Goal: Transaction & Acquisition: Book appointment/travel/reservation

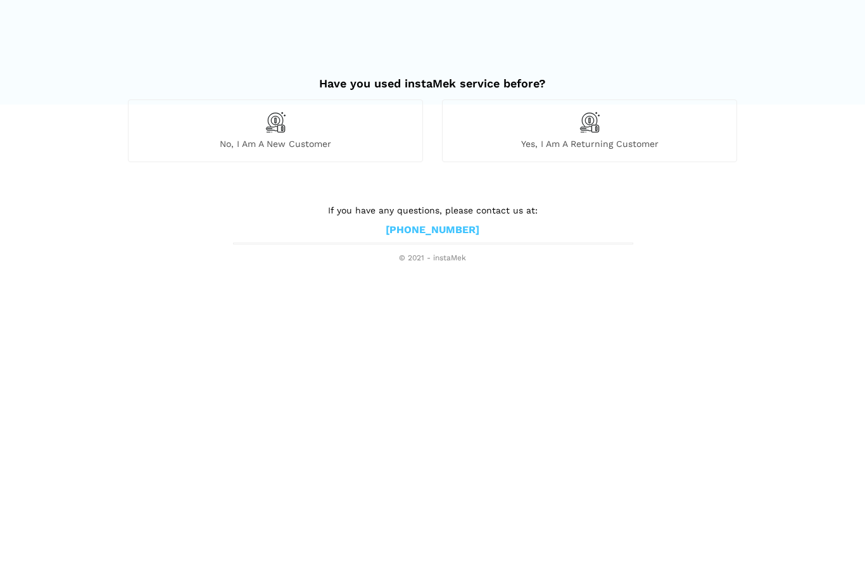
click at [289, 139] on span "No, I am a new customer" at bounding box center [276, 143] width 294 height 11
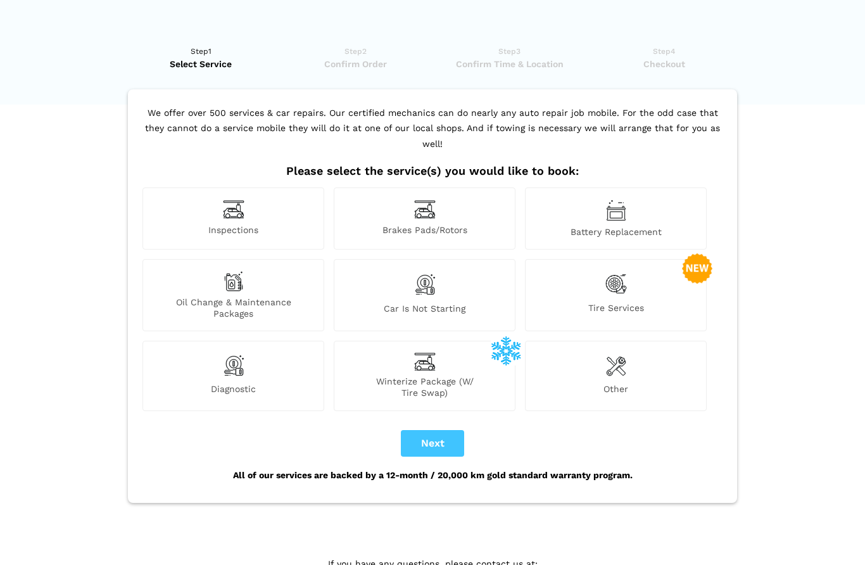
scroll to position [34, 0]
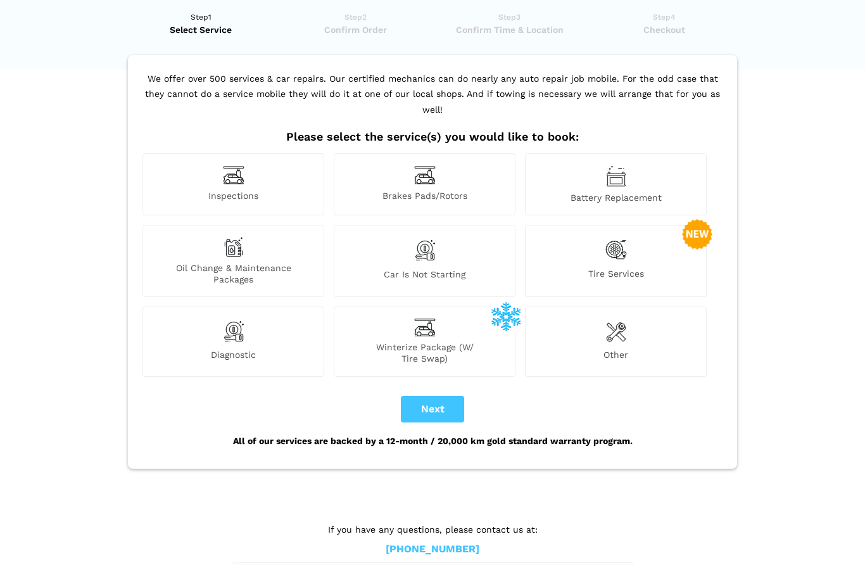
click at [242, 166] on img at bounding box center [234, 176] width 22 height 20
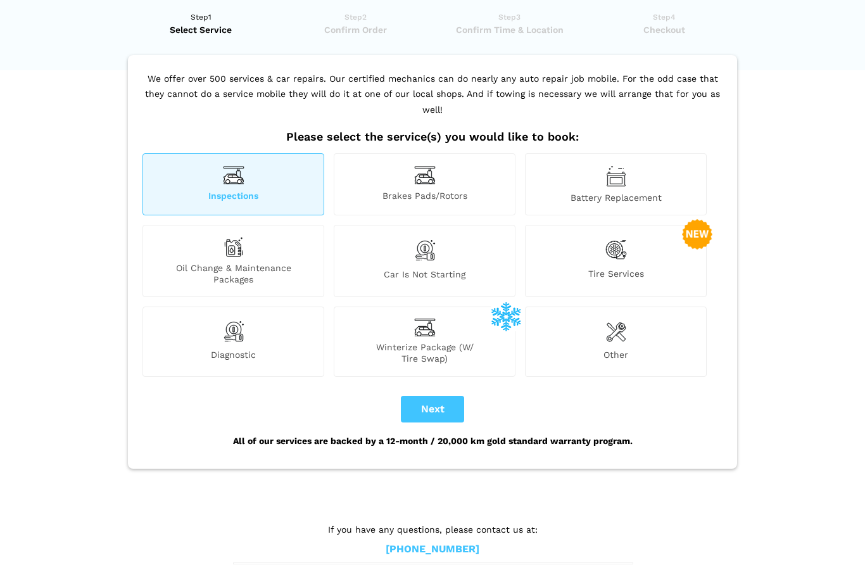
click at [397, 191] on span "Brakes Pads/Rotors" at bounding box center [424, 197] width 180 height 13
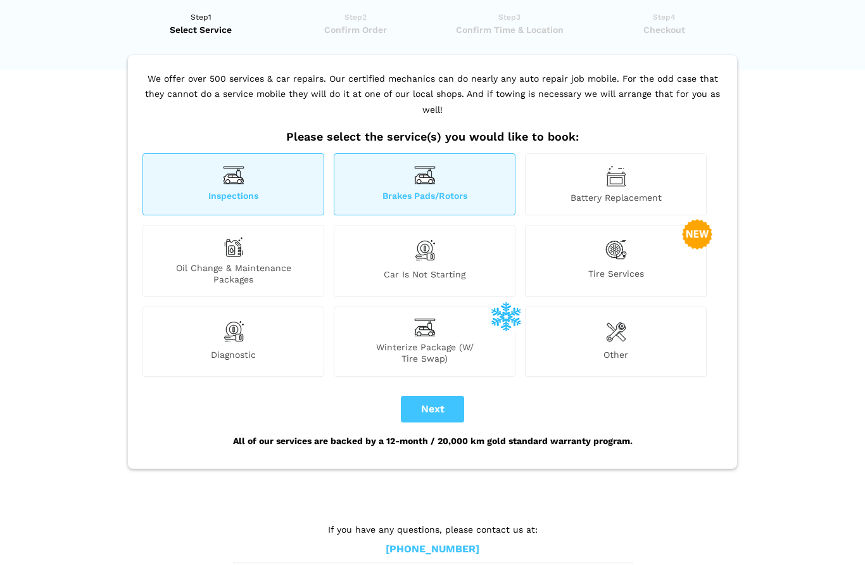
click at [565, 193] on span "Battery Replacement" at bounding box center [616, 198] width 180 height 11
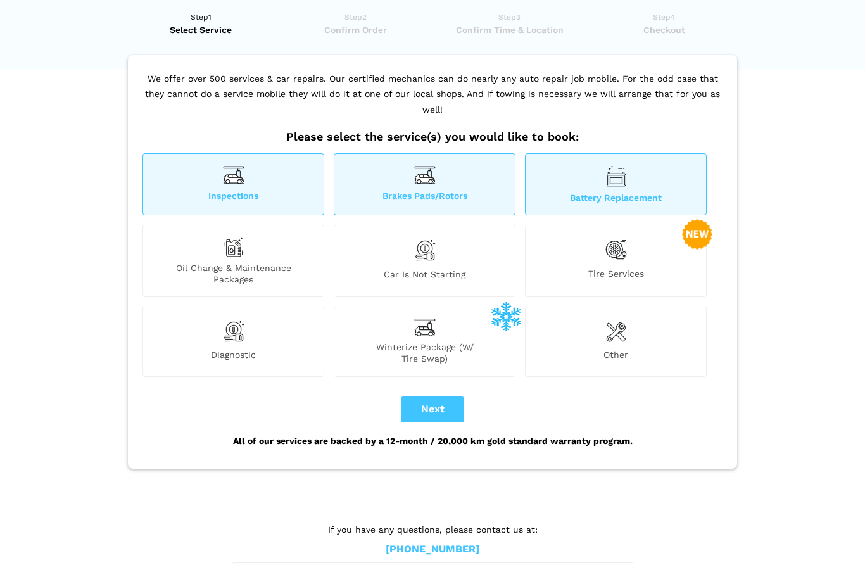
click at [578, 269] on span "Tire Services" at bounding box center [616, 277] width 180 height 17
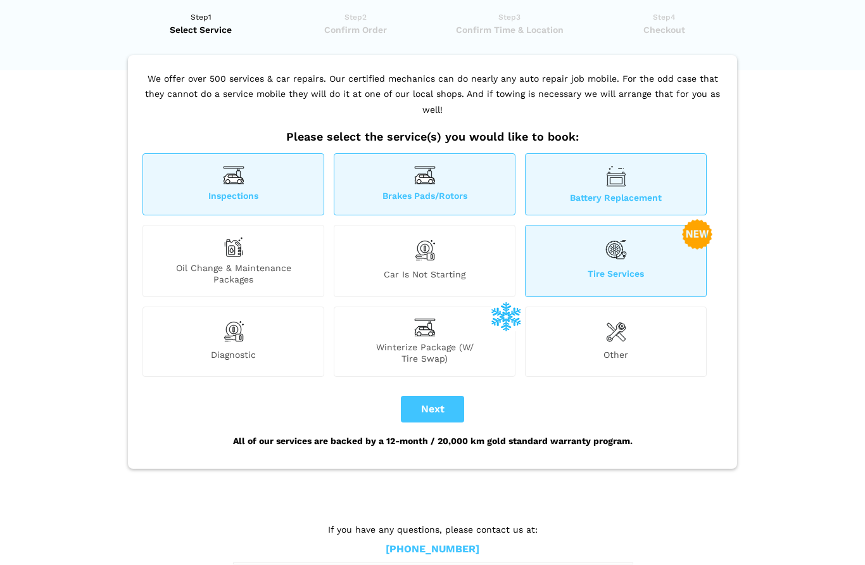
click at [448, 269] on span "Car is not starting" at bounding box center [424, 277] width 180 height 16
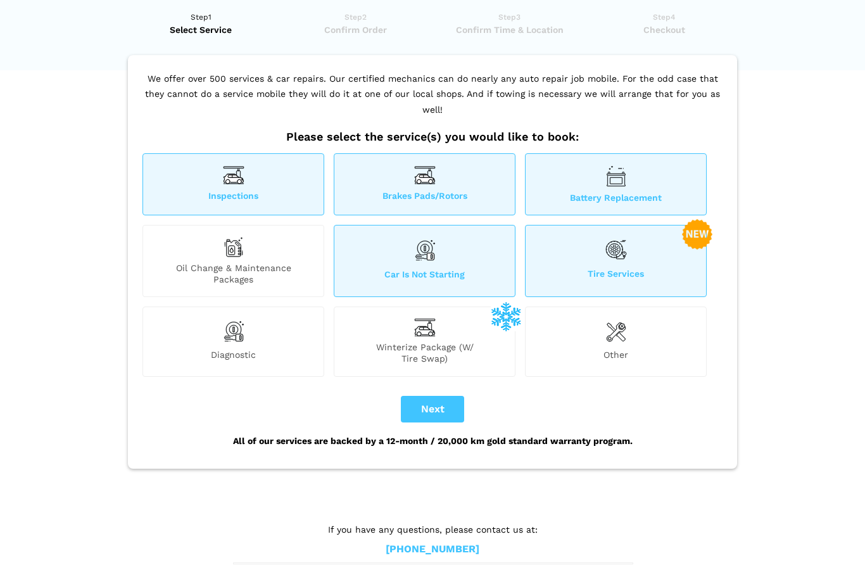
click at [244, 263] on span "Oil Change & Maintenance Packages" at bounding box center [233, 274] width 180 height 23
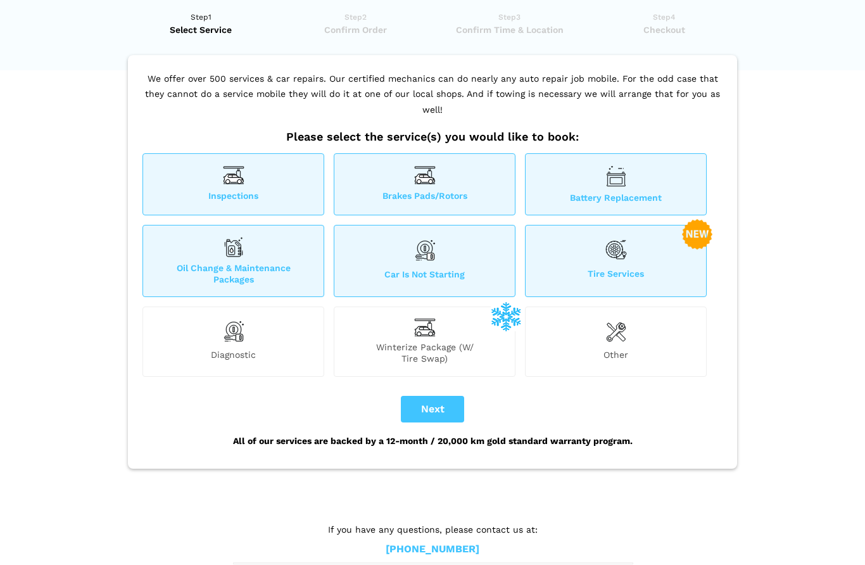
click at [417, 269] on span "Car is not starting" at bounding box center [424, 277] width 180 height 16
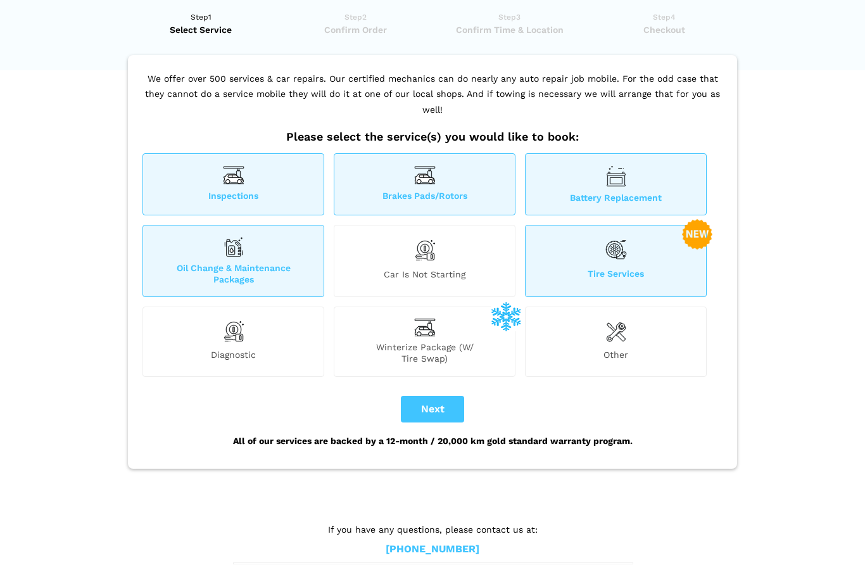
click at [241, 324] on img at bounding box center [234, 331] width 22 height 25
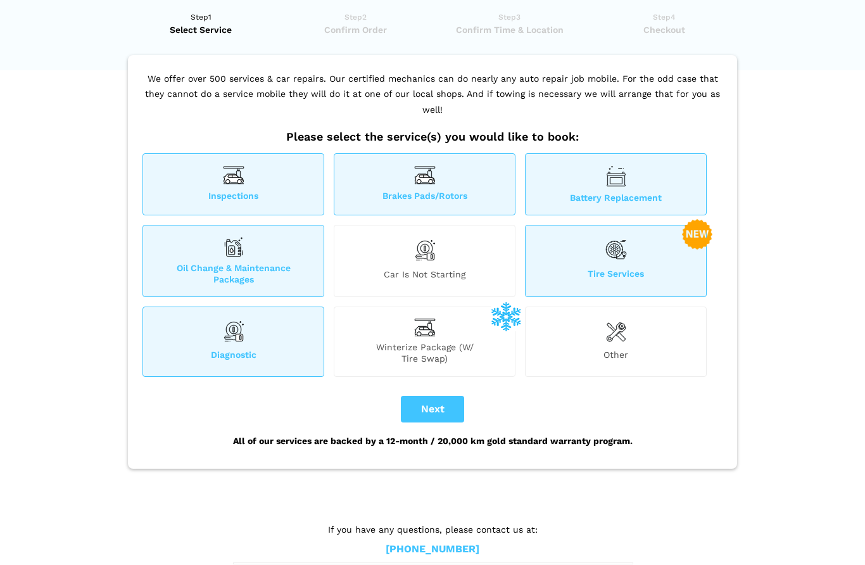
click at [431, 191] on span "Brakes Pads/Rotors" at bounding box center [424, 197] width 180 height 13
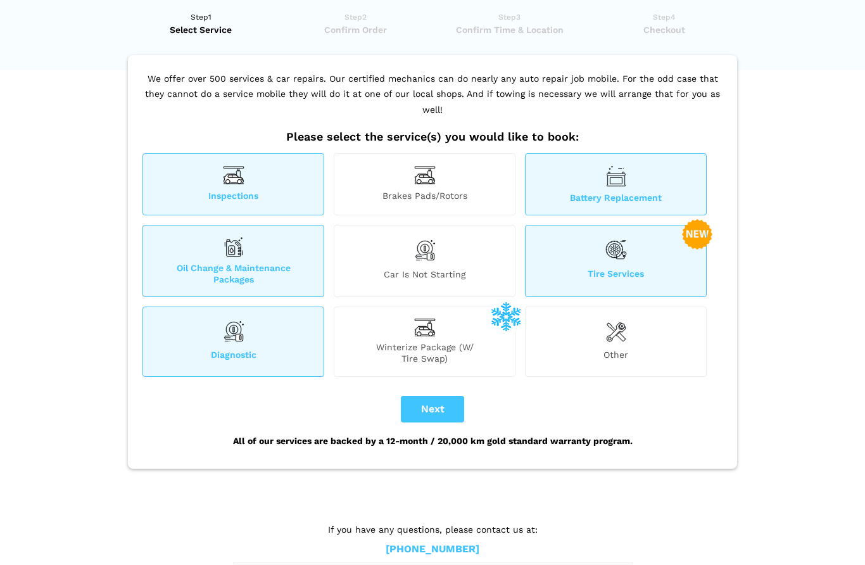
click at [586, 160] on div "Battery Replacement" at bounding box center [616, 185] width 182 height 62
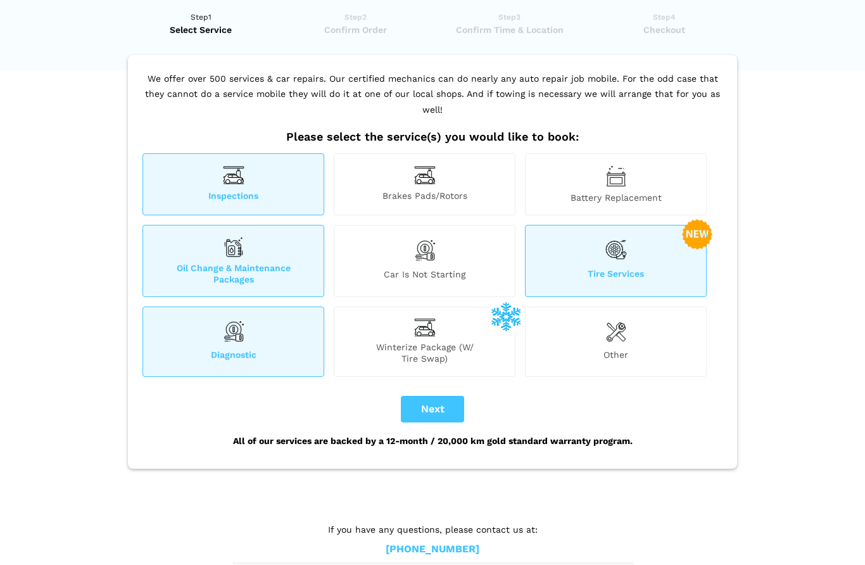
click at [264, 263] on span "Oil Change & Maintenance Packages" at bounding box center [233, 274] width 180 height 23
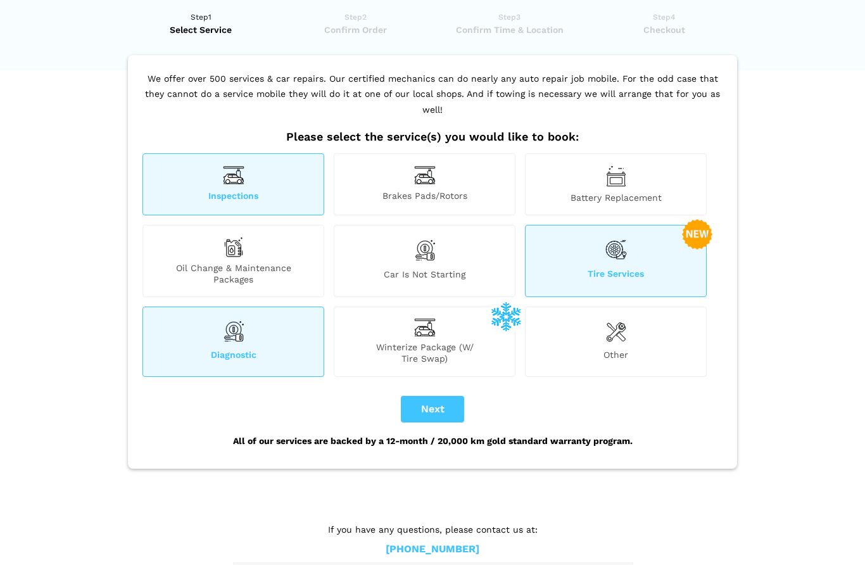
click at [255, 317] on div "Diagnostic" at bounding box center [233, 342] width 182 height 70
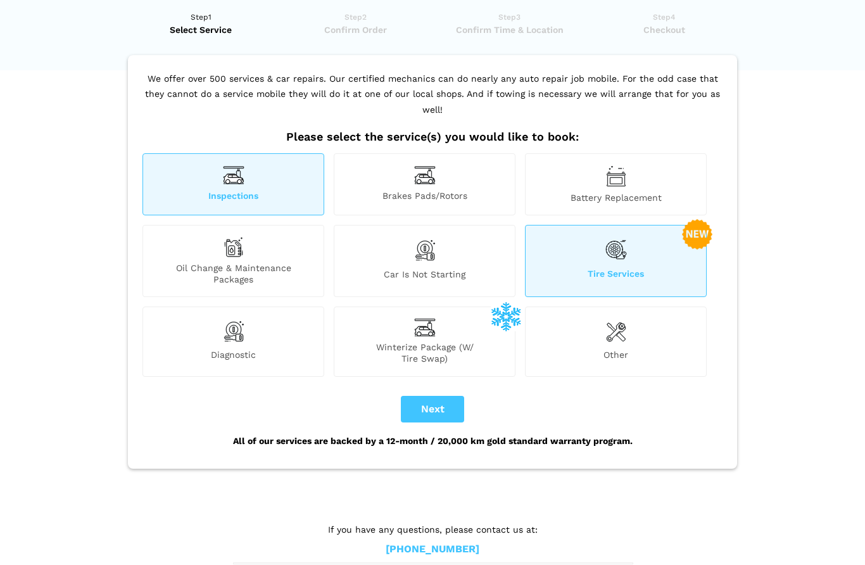
click at [591, 269] on span "Tire Services" at bounding box center [616, 277] width 180 height 17
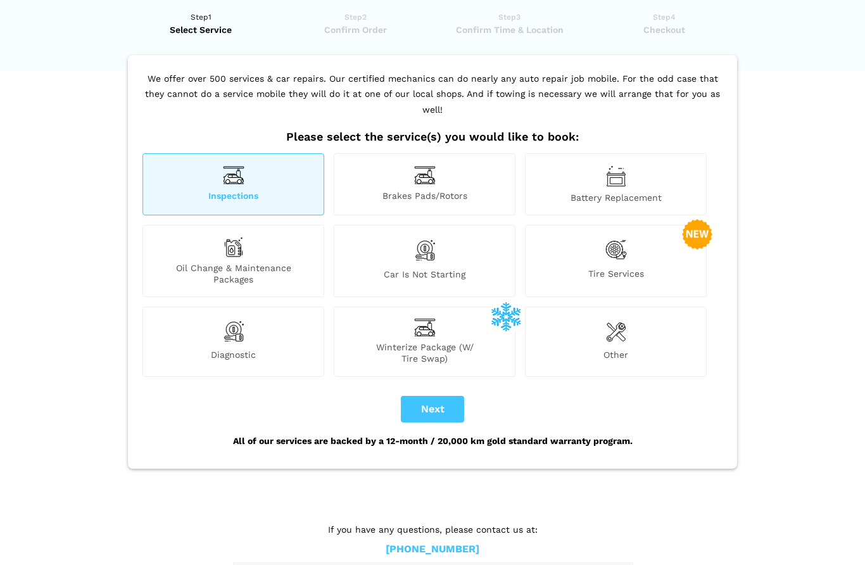
click at [434, 396] on button "Next" at bounding box center [432, 409] width 63 height 27
checkbox input "true"
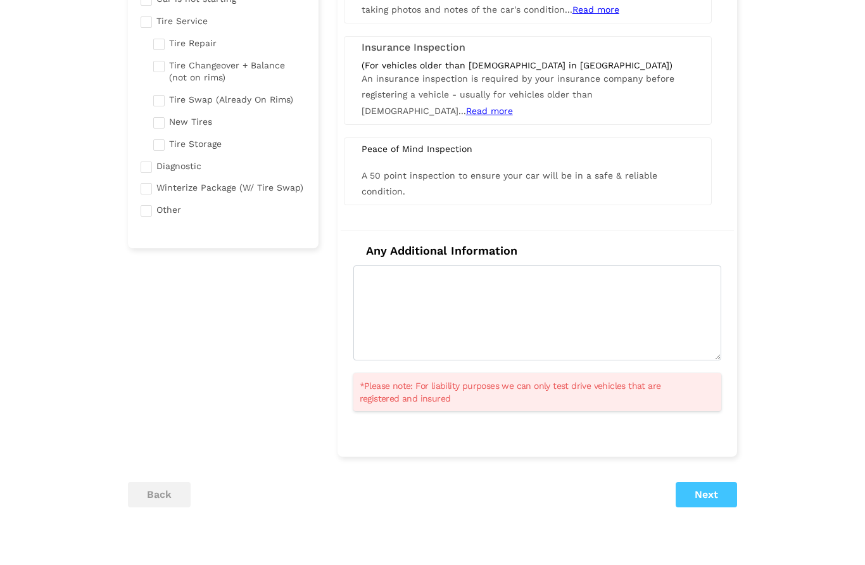
scroll to position [253, 0]
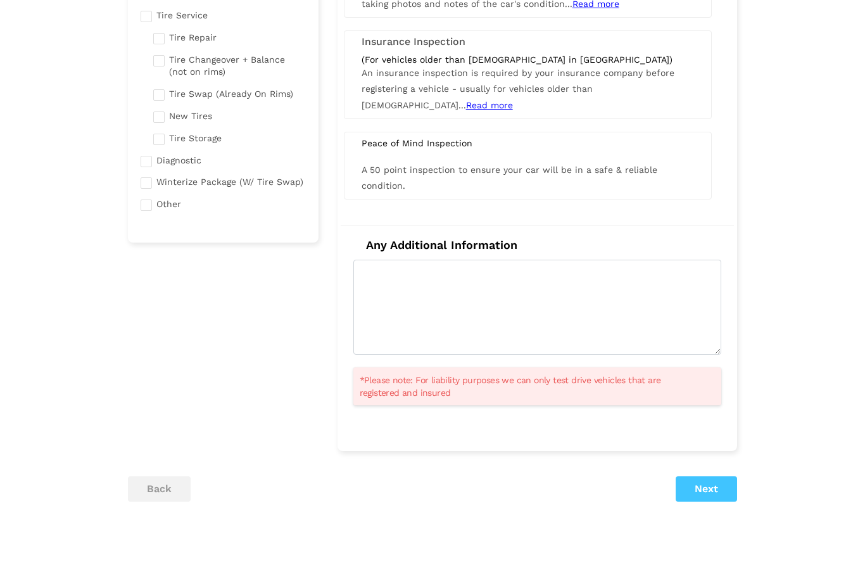
click at [695, 485] on button "Next" at bounding box center [706, 489] width 61 height 25
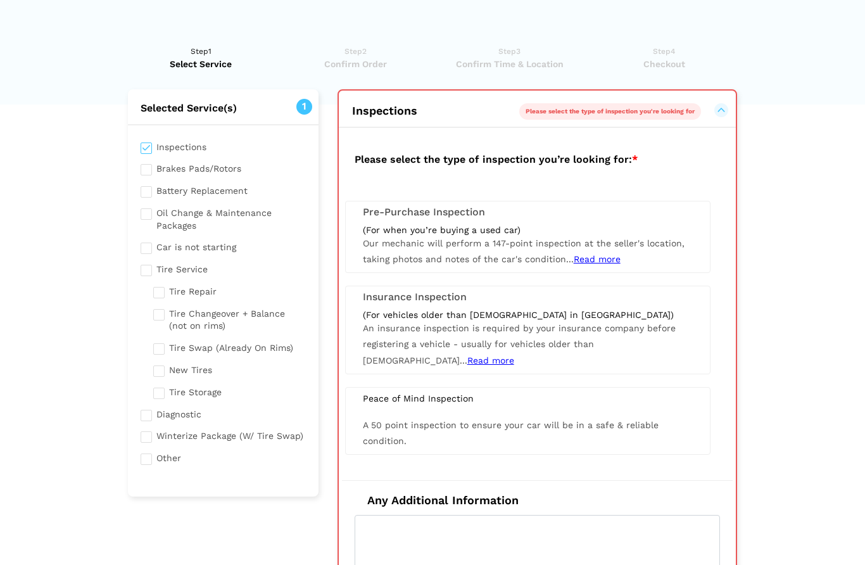
click at [488, 234] on div "(For when you’re buying a used car) Our mechanic will perform a 147-point inspe…" at bounding box center [527, 246] width 349 height 44
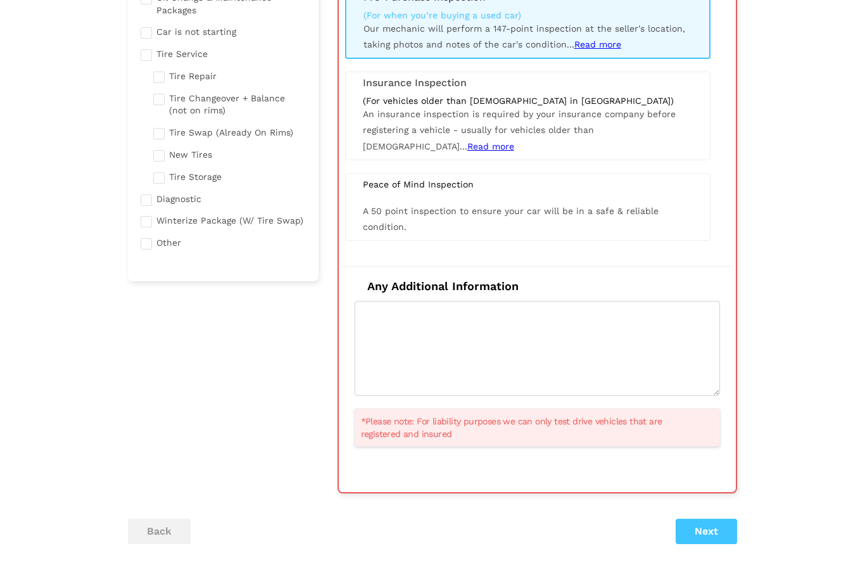
scroll to position [215, 0]
click at [692, 524] on button "Next" at bounding box center [706, 531] width 61 height 25
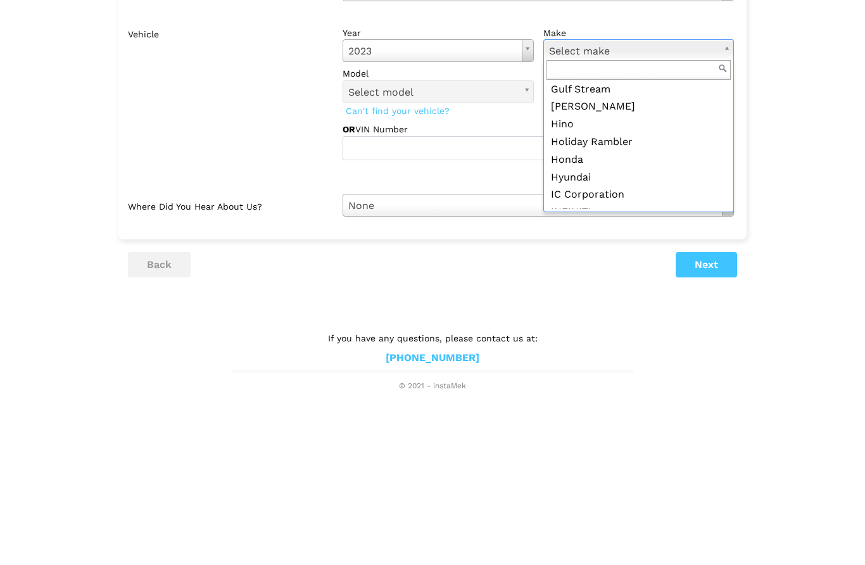
scroll to position [883, 0]
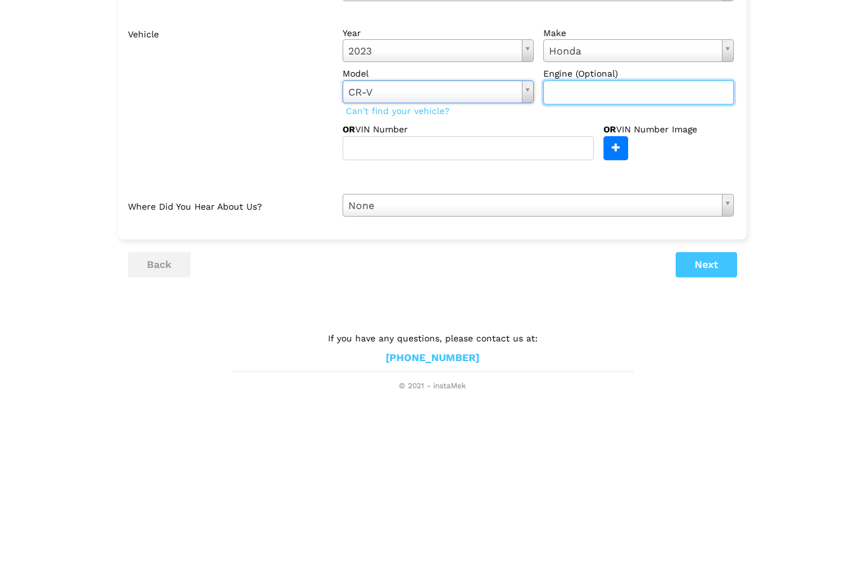
click at [605, 233] on input "text" at bounding box center [638, 245] width 191 height 24
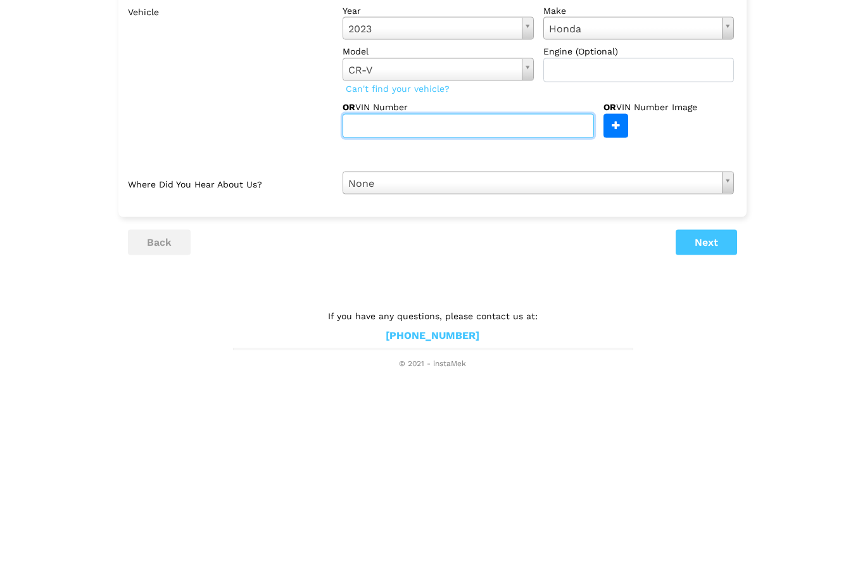
click at [402, 289] on input "text" at bounding box center [468, 301] width 251 height 24
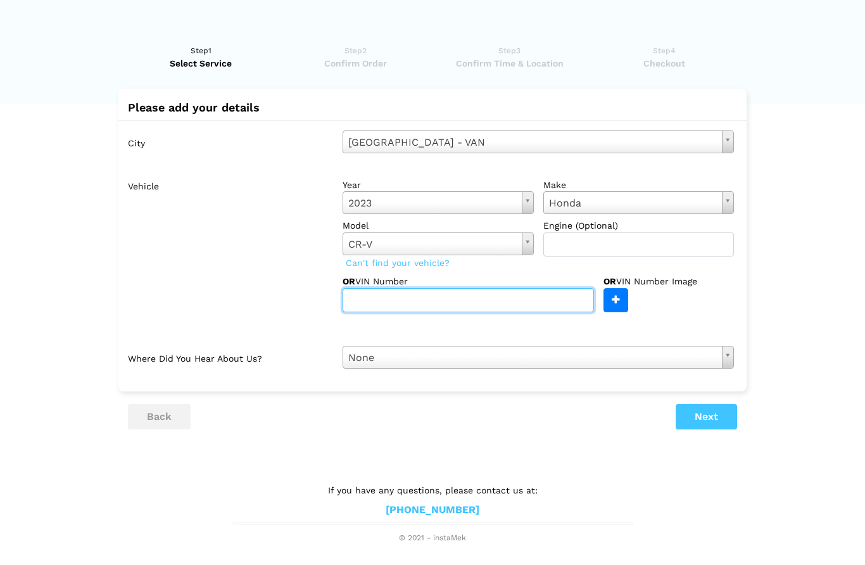
click at [367, 297] on input "text" at bounding box center [468, 301] width 251 height 24
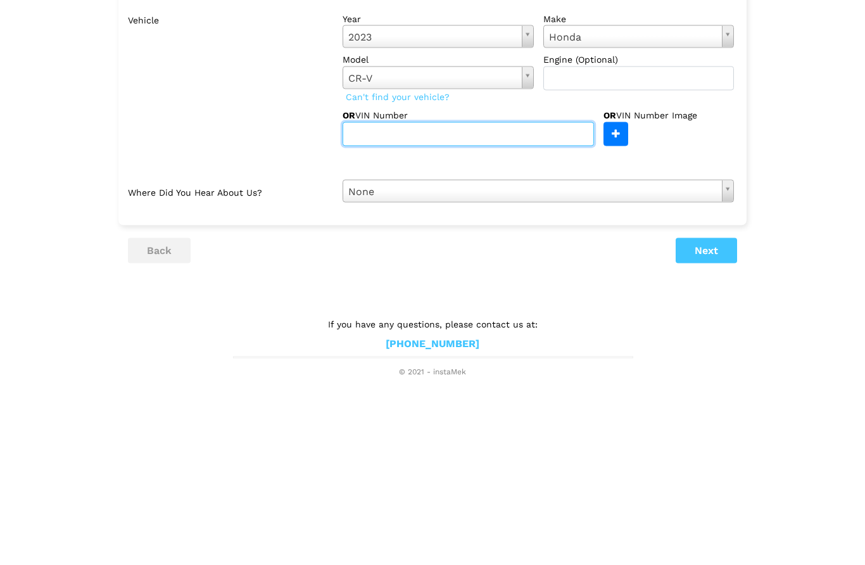
paste input "[US_VEHICLE_IDENTIFICATION_NUMBER]"
type input "[US_VEHICLE_IDENTIFICATION_NUMBER]"
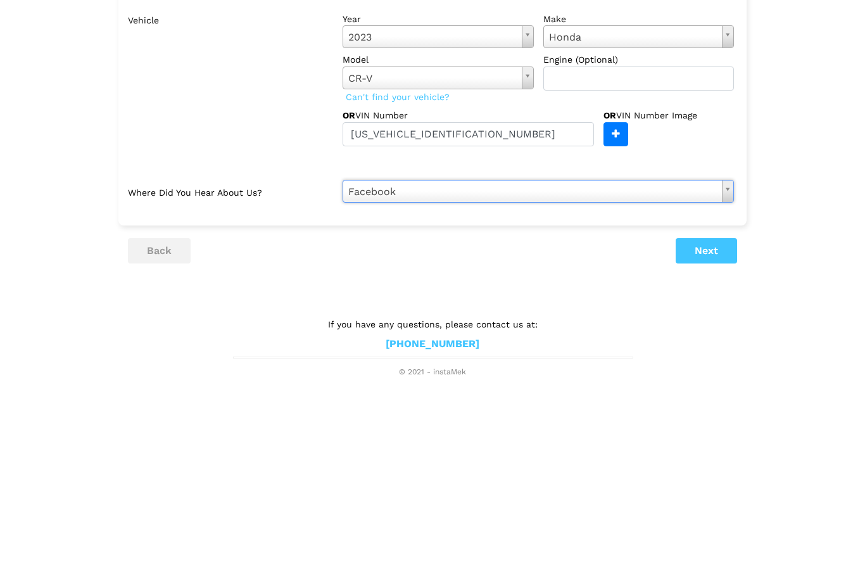
scroll to position [0, 0]
click at [787, 202] on lik "Have you used instaMek service before? No, I am a new customer Yes, I am a retu…" at bounding box center [432, 288] width 865 height 512
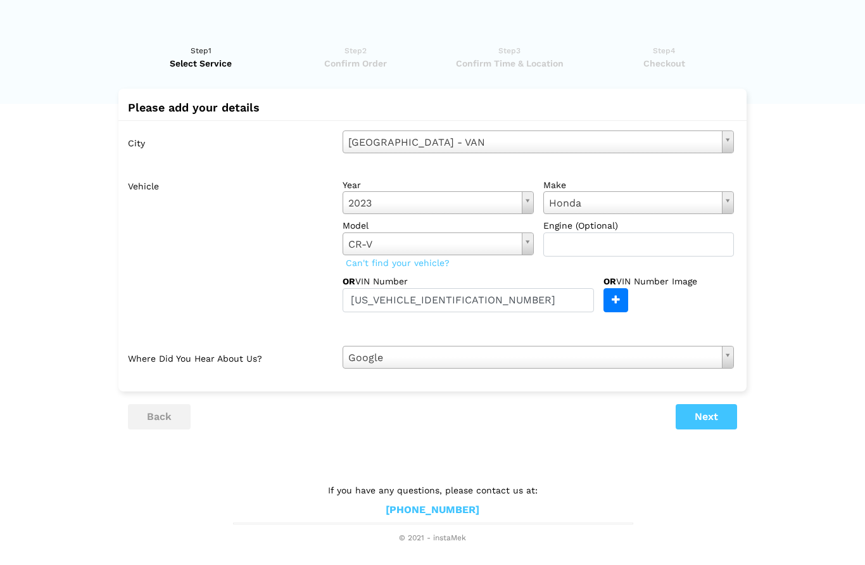
click at [711, 414] on button "Next" at bounding box center [706, 417] width 61 height 25
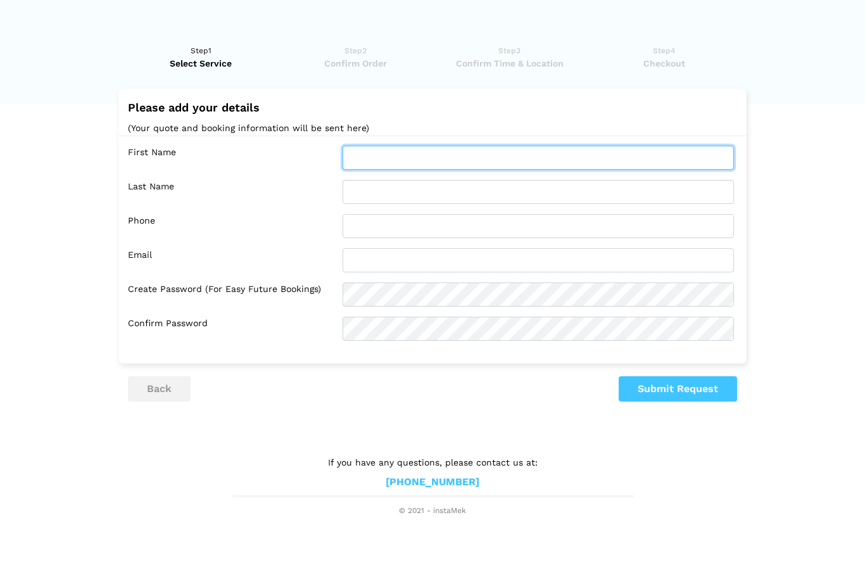
click at [375, 156] on input "text" at bounding box center [538, 158] width 391 height 24
type input "[PERSON_NAME]"
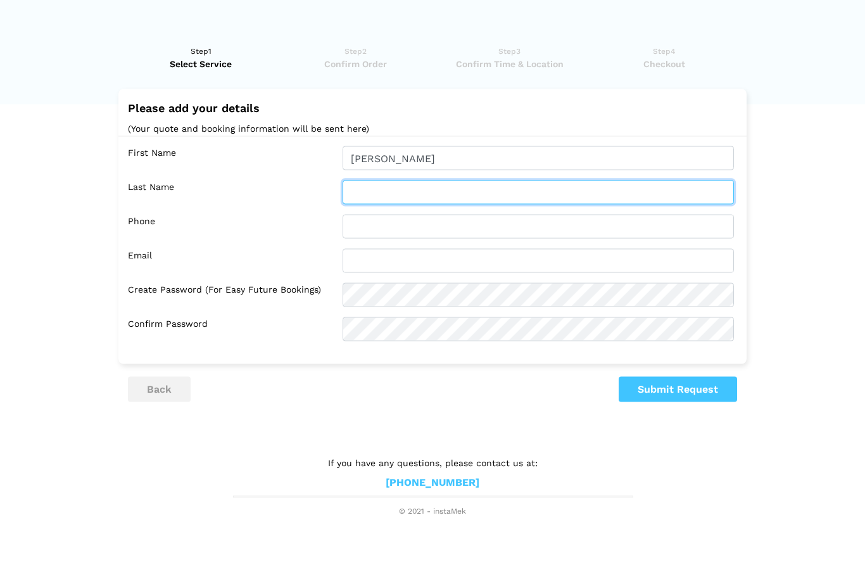
click at [365, 198] on input "text" at bounding box center [538, 192] width 391 height 24
type input "[PERSON_NAME]"
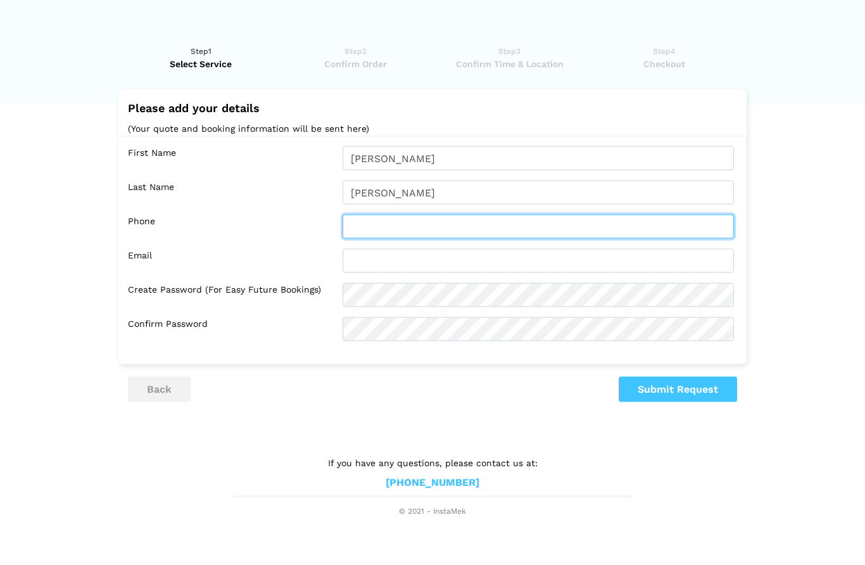
click at [372, 232] on input "text" at bounding box center [538, 227] width 391 height 24
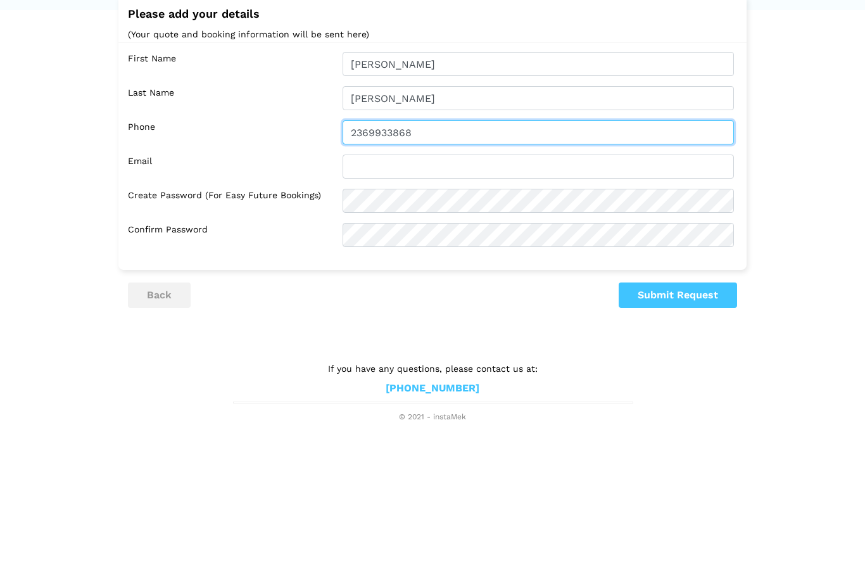
type input "2369933868"
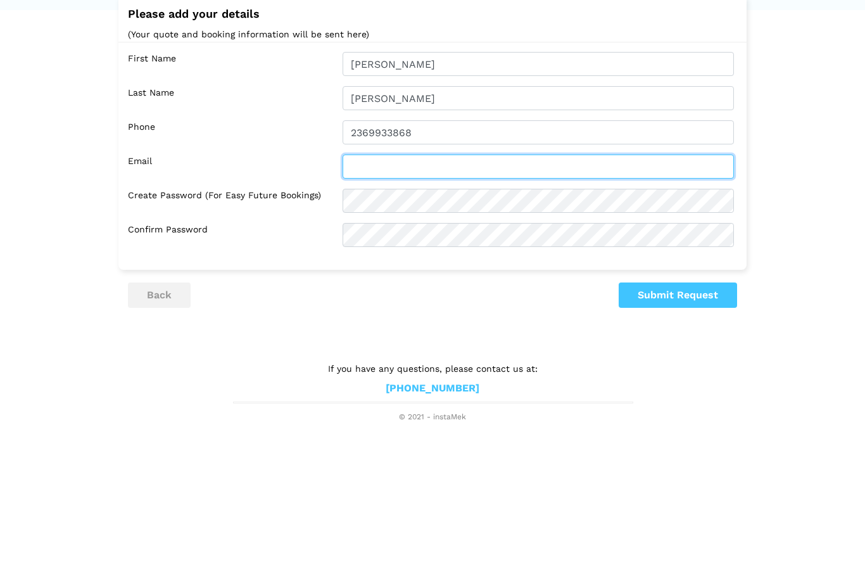
click at [372, 249] on input "text" at bounding box center [538, 261] width 391 height 24
type input "[EMAIL_ADDRESS][DOMAIN_NAME]"
click at [550, 249] on input "[EMAIL_ADDRESS][DOMAIN_NAME]" at bounding box center [538, 261] width 391 height 24
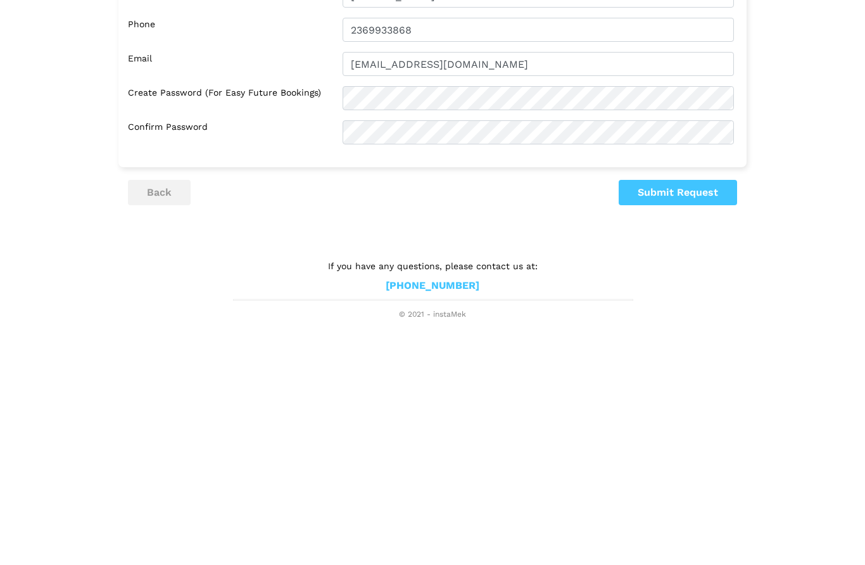
click at [667, 377] on button "Submit Request" at bounding box center [678, 389] width 118 height 25
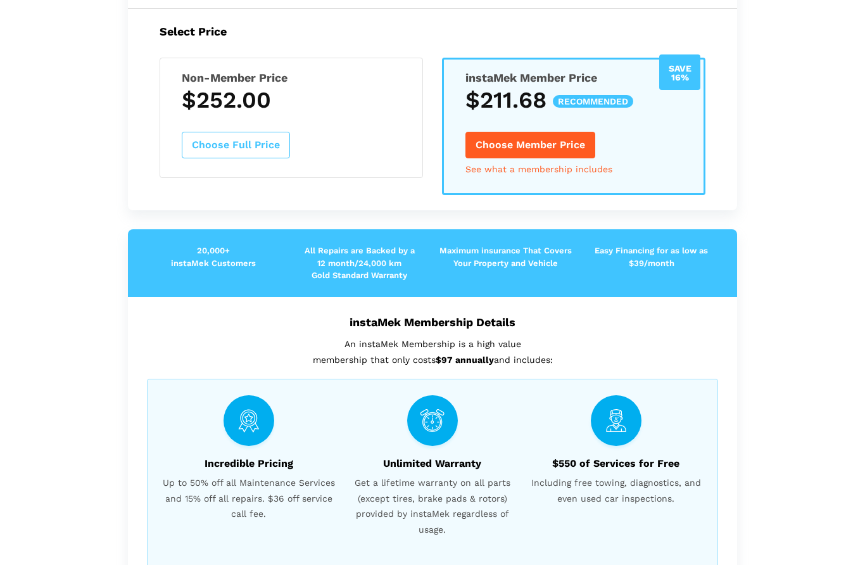
scroll to position [227, 0]
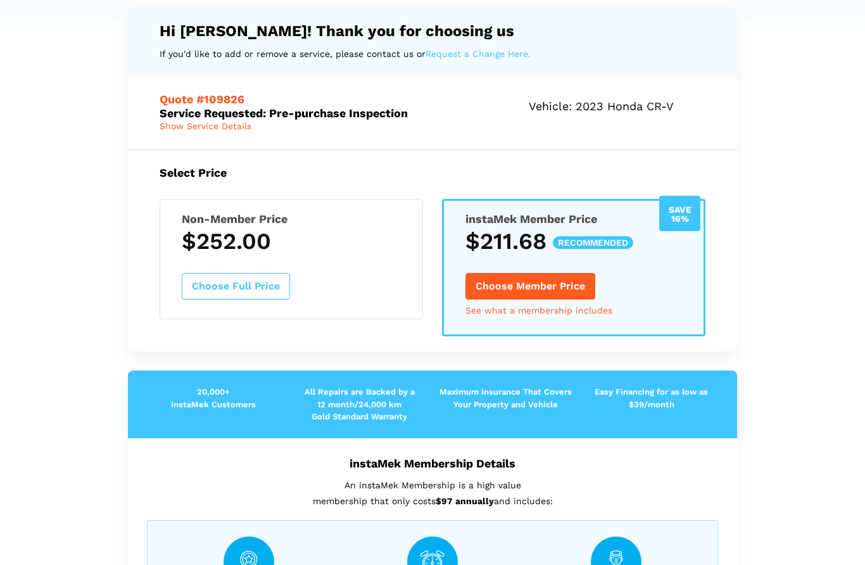
click at [528, 309] on link "See what a membership includes" at bounding box center [538, 310] width 147 height 9
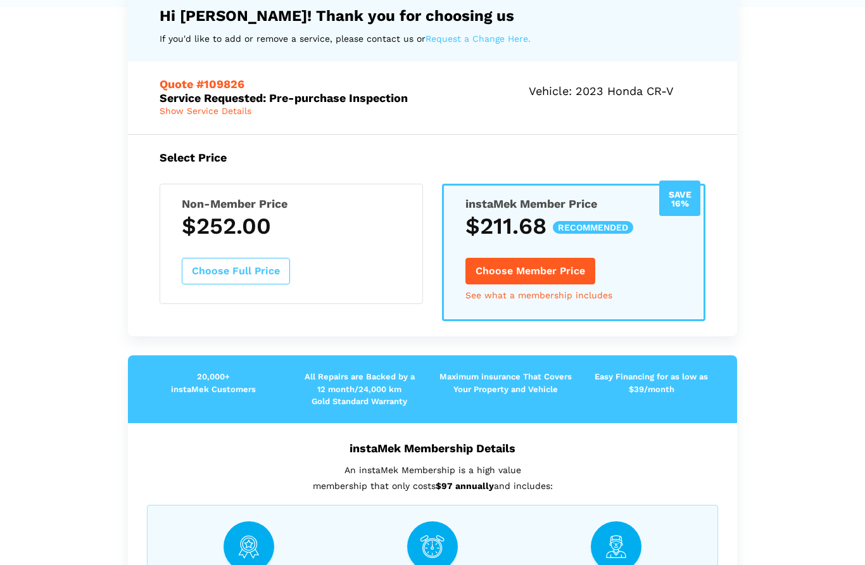
scroll to position [83, 0]
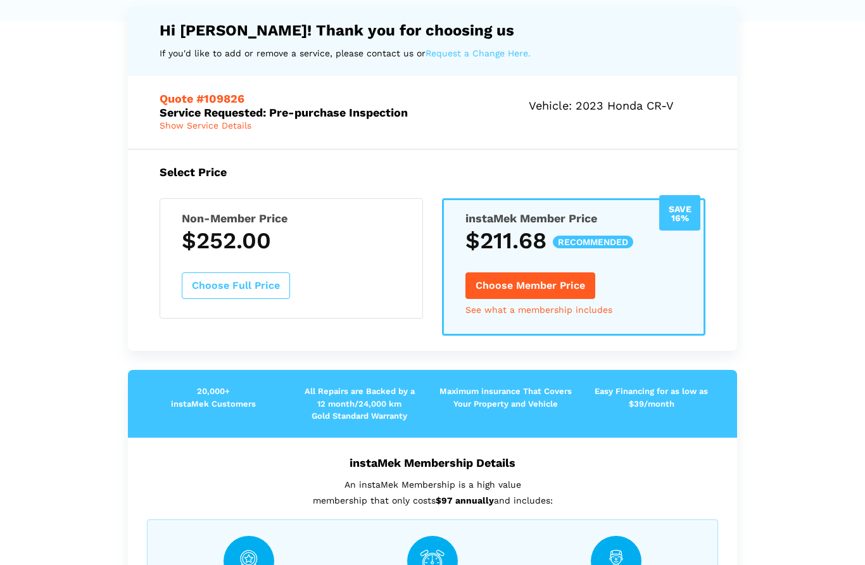
click at [518, 274] on button "Choose Member Price" at bounding box center [530, 285] width 130 height 27
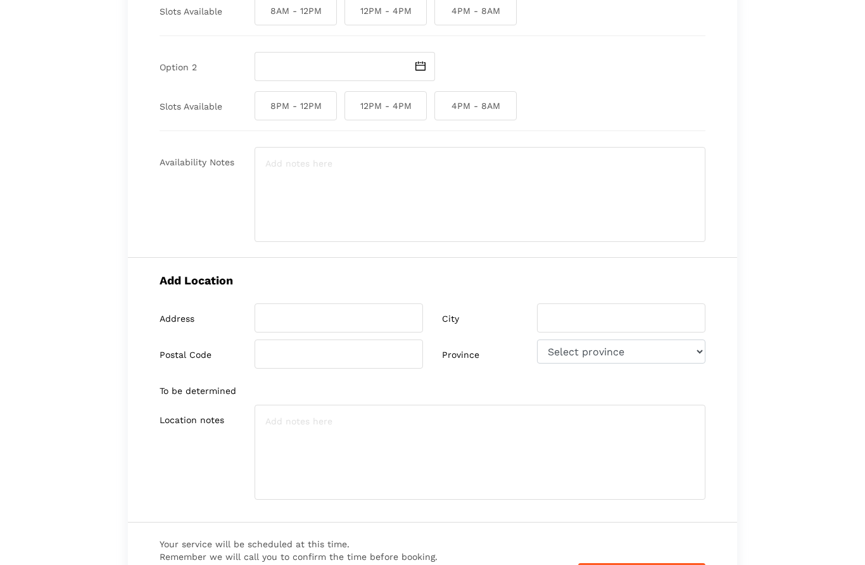
scroll to position [0, 0]
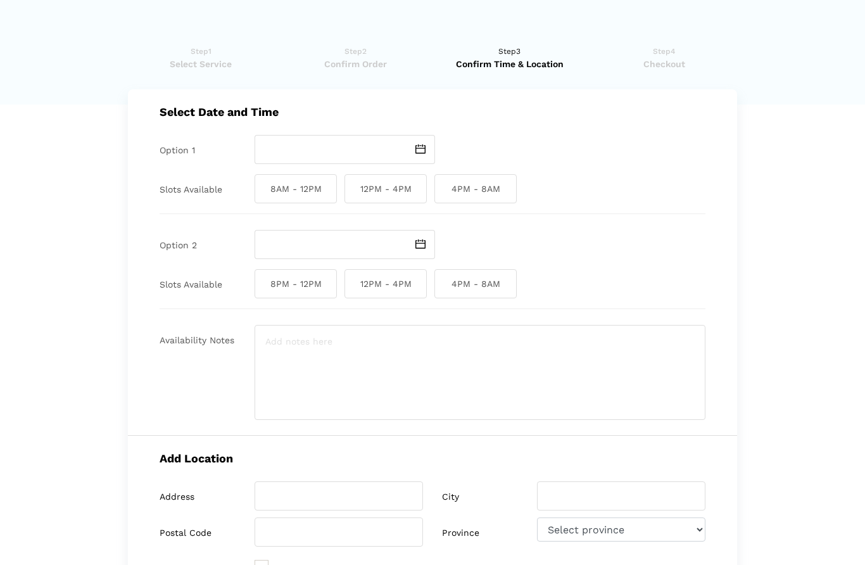
click at [410, 145] on span at bounding box center [420, 149] width 29 height 29
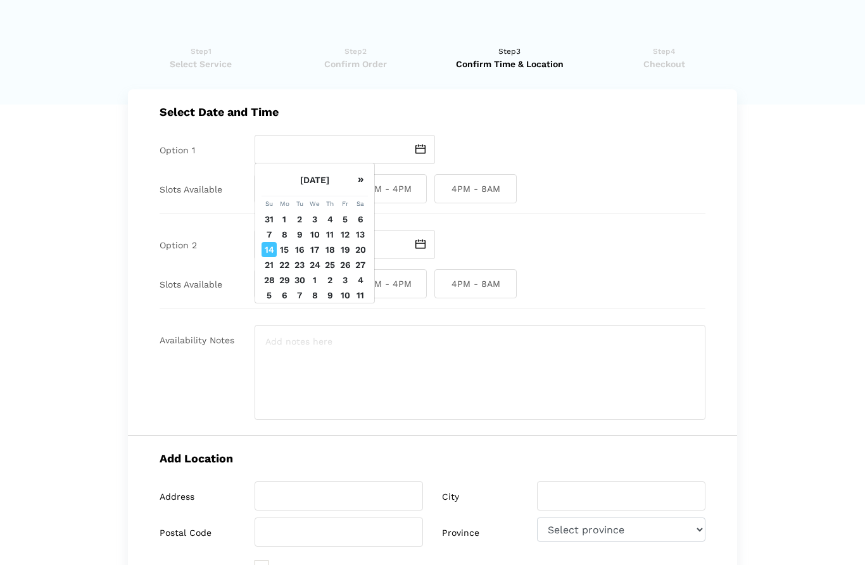
click at [289, 257] on td "15" at bounding box center [284, 249] width 15 height 15
type input "[DATE]"
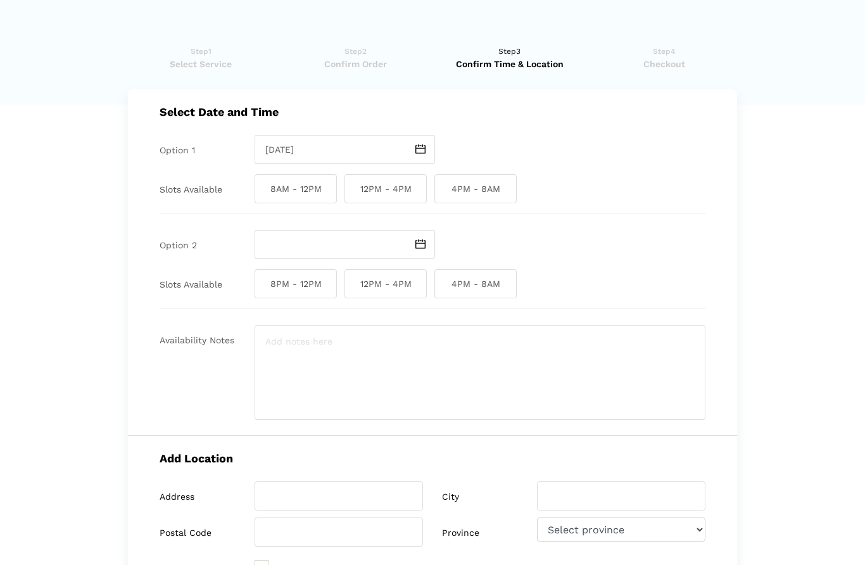
click at [301, 189] on span "8AM - 12PM" at bounding box center [296, 188] width 82 height 29
click at [263, 189] on input "8AM - 12PM" at bounding box center [259, 188] width 8 height 29
checkbox input "true"
click at [285, 341] on textarea at bounding box center [480, 372] width 451 height 95
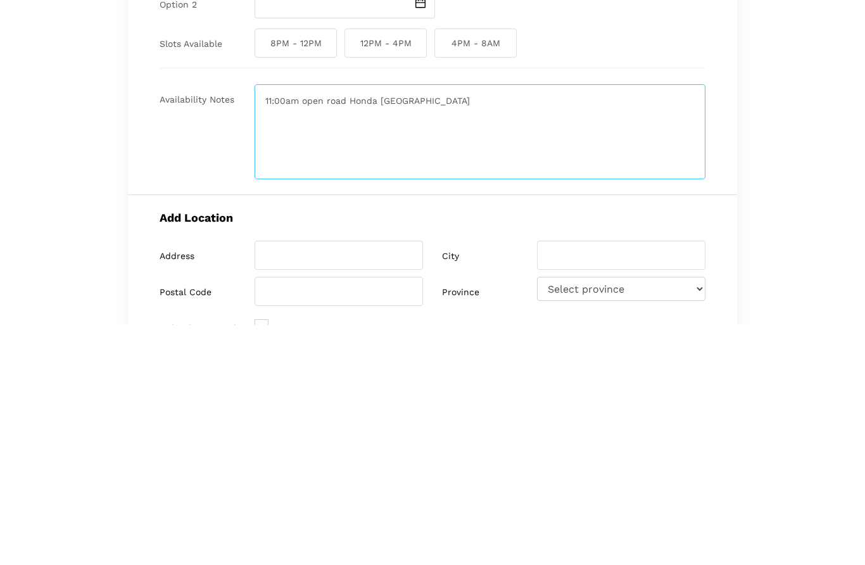
type textarea "11:00am open road Honda [GEOGRAPHIC_DATA]"
click at [177, 325] on div "Availability Notes" at bounding box center [207, 372] width 95 height 95
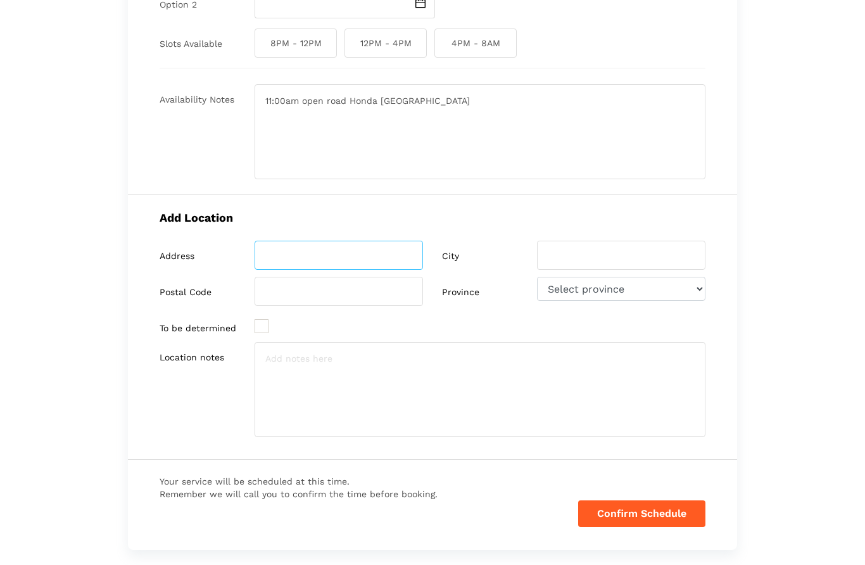
click at [272, 258] on input "search" at bounding box center [339, 255] width 168 height 29
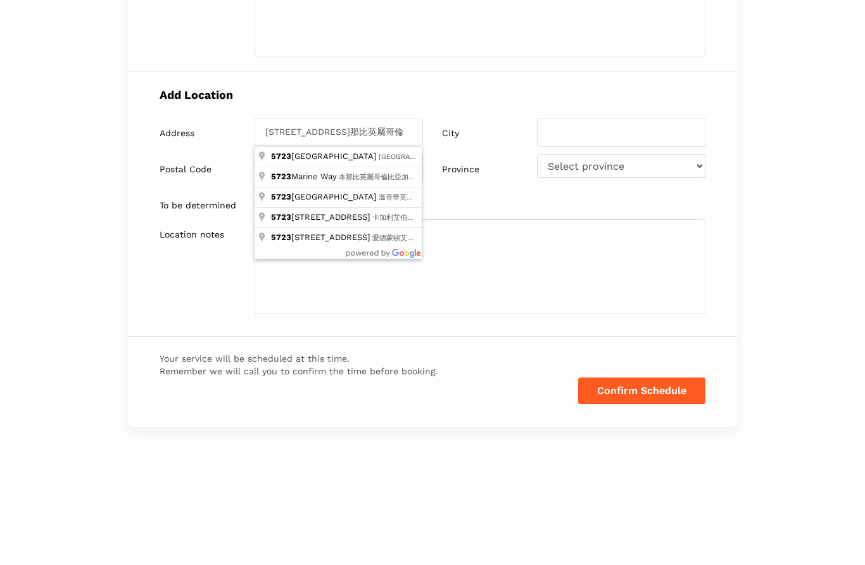
type input "[STREET_ADDRESS]"
type input "Burnaby"
type input "V5J 0A6"
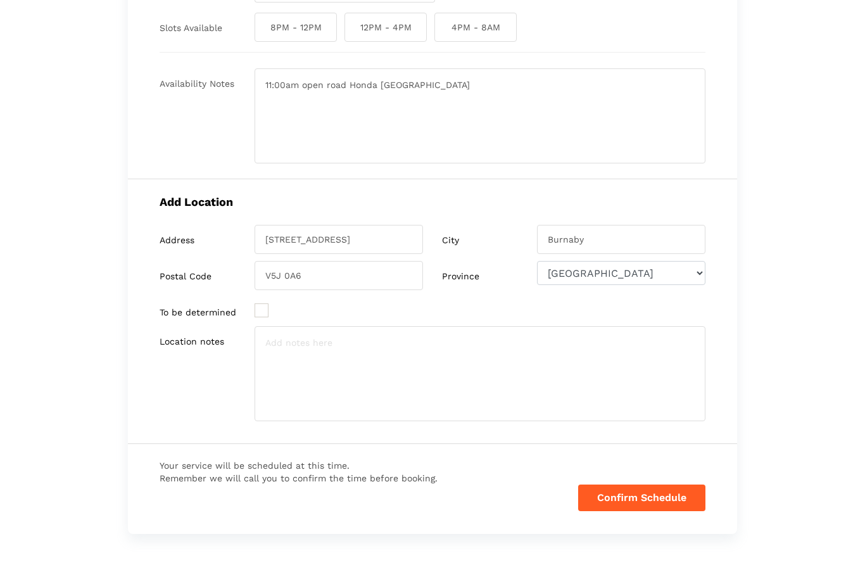
scroll to position [256, 0]
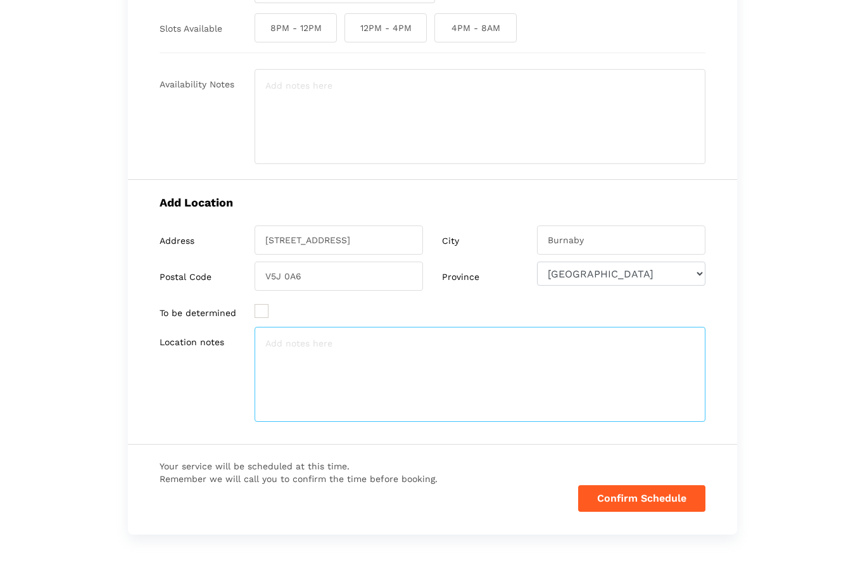
click at [277, 351] on textarea at bounding box center [480, 374] width 451 height 95
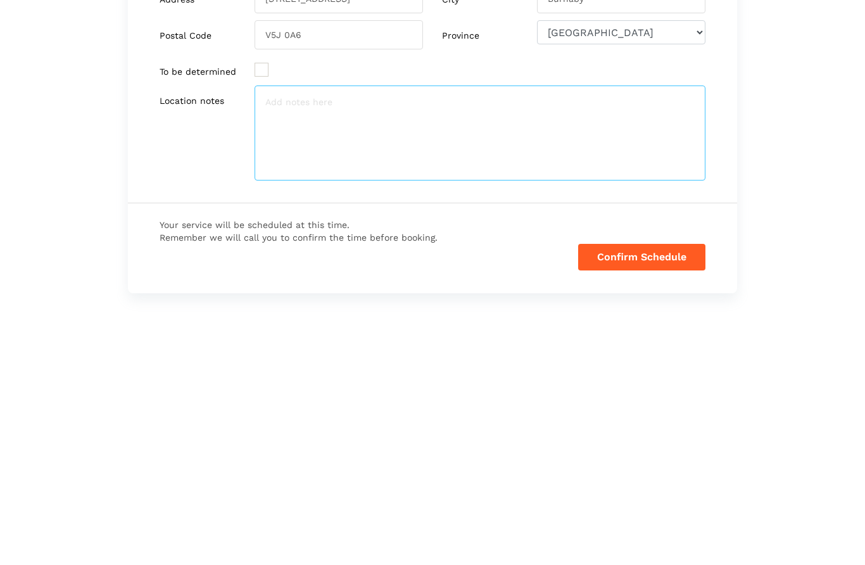
click at [281, 327] on textarea at bounding box center [480, 374] width 451 height 95
paste textarea "11:00am open road Honda [GEOGRAPHIC_DATA]"
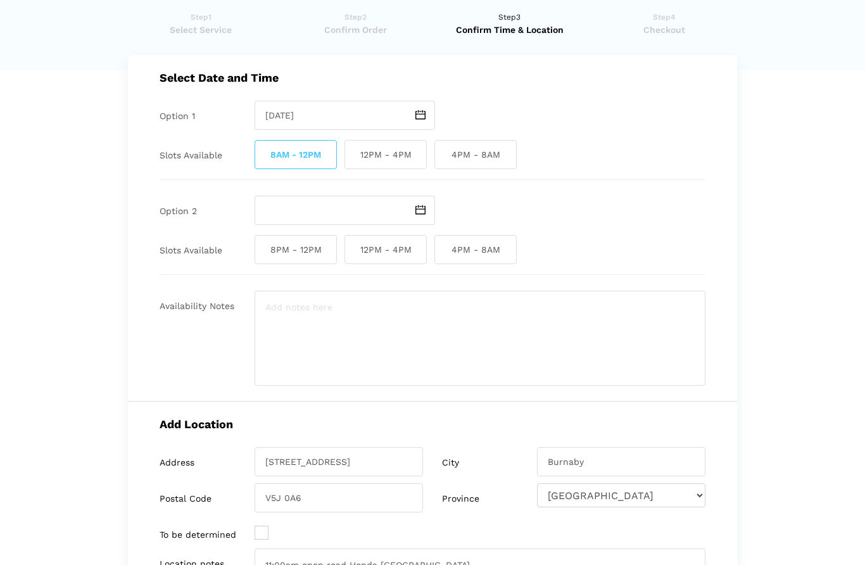
scroll to position [288, 0]
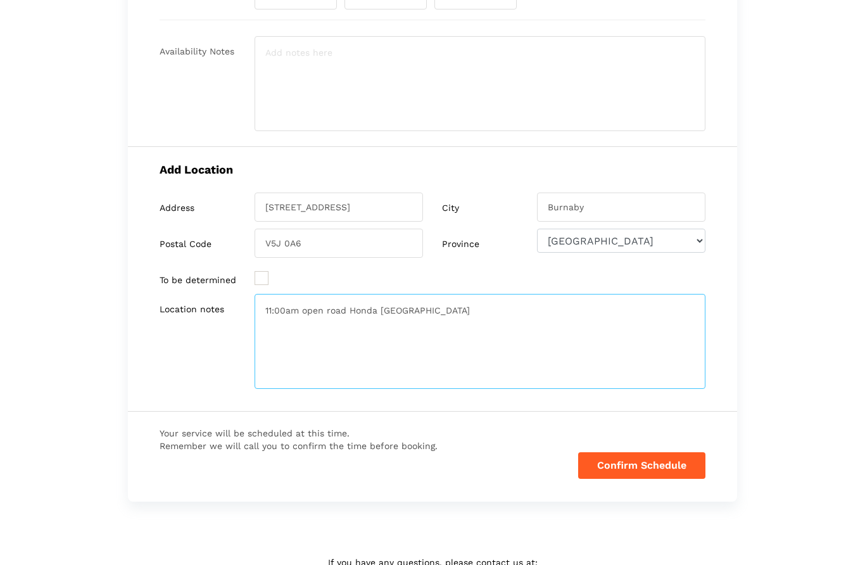
type textarea "11:00am open road Honda [GEOGRAPHIC_DATA]"
click at [628, 467] on button "Confirm Schedule" at bounding box center [641, 466] width 127 height 27
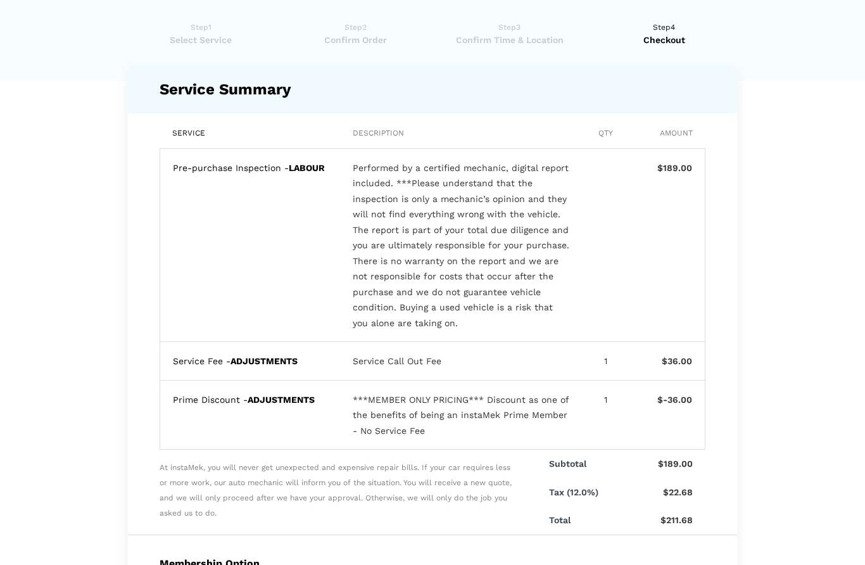
scroll to position [0, 0]
